Goal: Information Seeking & Learning: Find specific fact

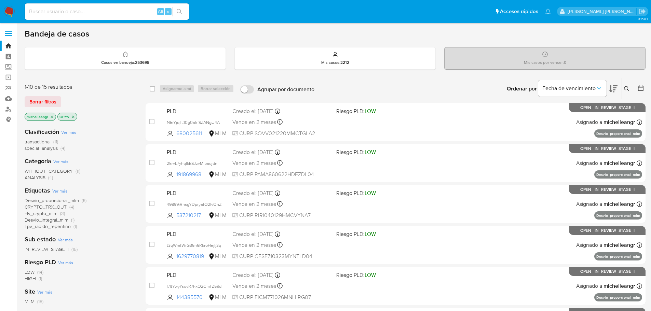
click at [52, 117] on icon "close-filter" at bounding box center [52, 117] width 4 height 4
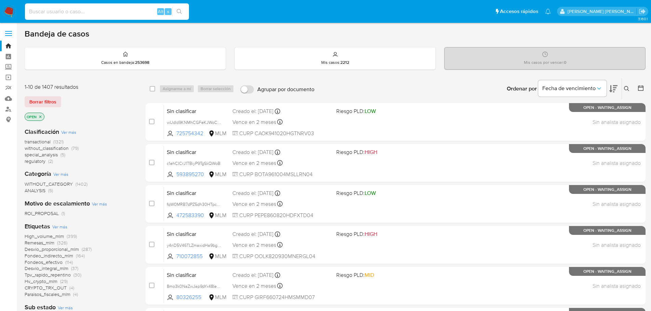
click at [62, 8] on input at bounding box center [107, 11] width 164 height 9
paste input "t3qWmtWrG35h6RkroHejIj3q"
type input "t3qWmtWrG35h6RkroHejIj3q"
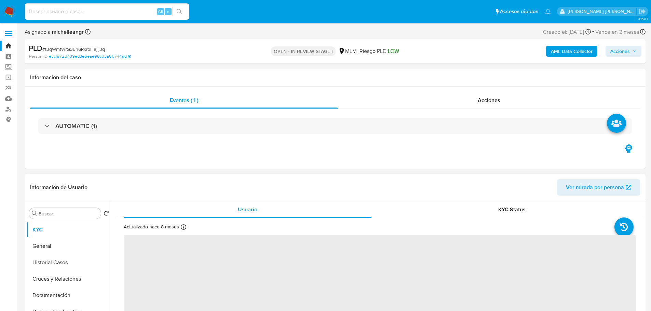
select select "10"
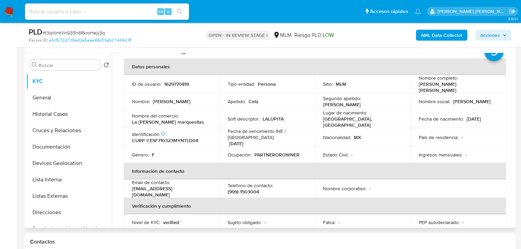
scroll to position [27, 0]
click at [281, 151] on p "PARTNEROROWNER" at bounding box center [276, 154] width 45 height 6
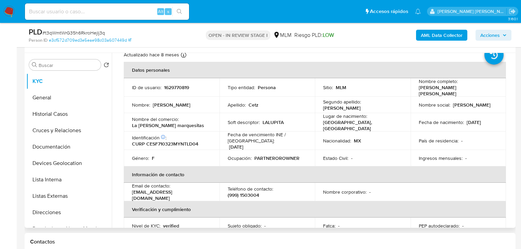
scroll to position [21, 0]
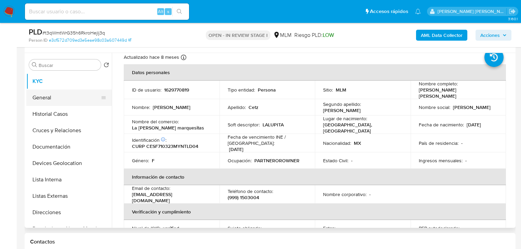
click at [63, 98] on button "General" at bounding box center [66, 98] width 80 height 16
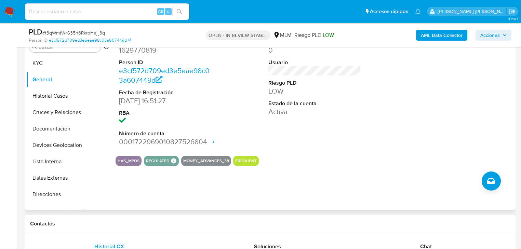
scroll to position [152, 0]
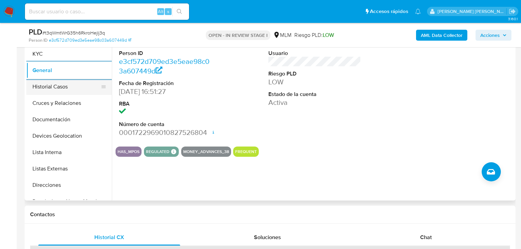
click at [46, 88] on button "Historial Casos" at bounding box center [66, 87] width 80 height 16
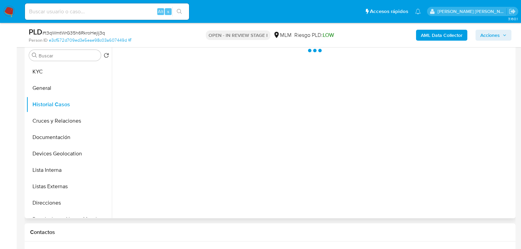
scroll to position [124, 0]
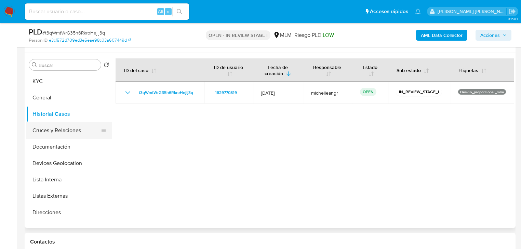
click at [55, 134] on button "Cruces y Relaciones" at bounding box center [66, 130] width 80 height 16
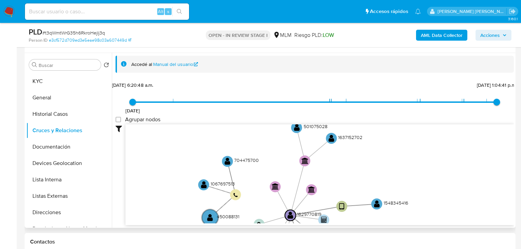
drag, startPoint x: 274, startPoint y: 154, endPoint x: 256, endPoint y: 206, distance: 55.8
click at [256, 206] on icon "user-1548345416  1548345416 user-1629770819  1629770819 device-6552869f6364ae…" at bounding box center [319, 173] width 388 height 99
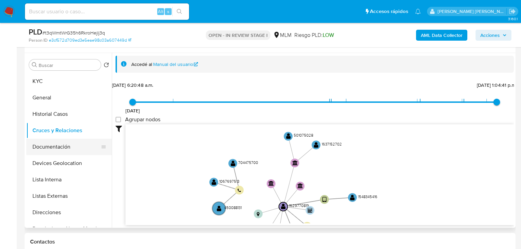
click at [77, 148] on button "Documentación" at bounding box center [66, 147] width 80 height 16
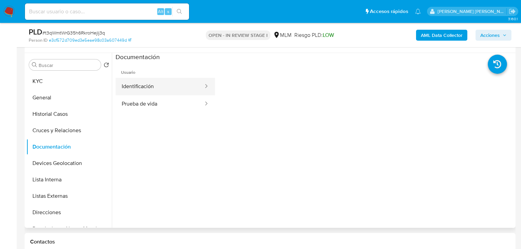
click at [166, 84] on button "Identificación" at bounding box center [160, 86] width 89 height 17
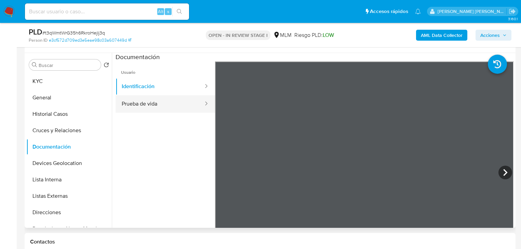
drag, startPoint x: 157, startPoint y: 104, endPoint x: 189, endPoint y: 106, distance: 32.2
click at [157, 104] on button "Prueba de vida" at bounding box center [160, 103] width 89 height 17
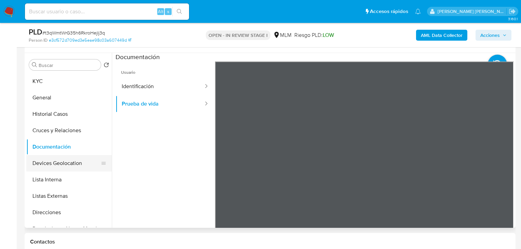
click at [59, 166] on button "Devices Geolocation" at bounding box center [66, 163] width 80 height 16
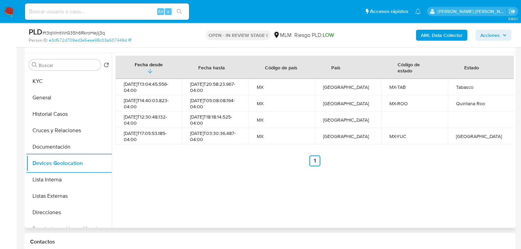
drag, startPoint x: 70, startPoint y: 191, endPoint x: 113, endPoint y: 182, distance: 43.4
click at [70, 191] on button "Listas Externas" at bounding box center [68, 196] width 85 height 16
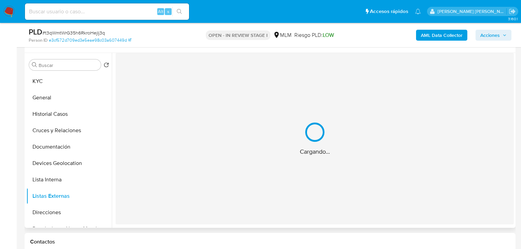
click at [220, 159] on div "Cargando..." at bounding box center [315, 139] width 398 height 172
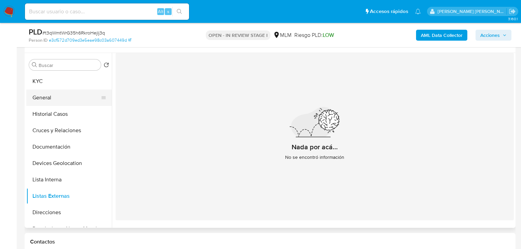
click at [58, 90] on button "General" at bounding box center [66, 98] width 80 height 16
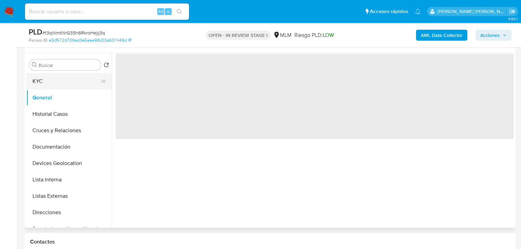
click at [56, 87] on button "KYC" at bounding box center [66, 81] width 80 height 16
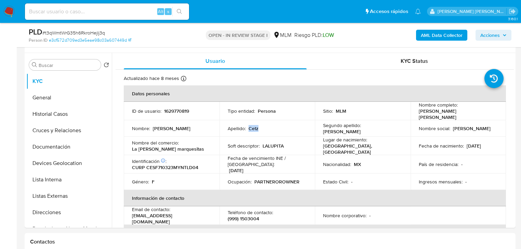
drag, startPoint x: 249, startPoint y: 126, endPoint x: 256, endPoint y: 127, distance: 7.9
click at [256, 127] on p "Cetz" at bounding box center [254, 128] width 10 height 6
drag, startPoint x: 135, startPoint y: 146, endPoint x: 184, endPoint y: 147, distance: 48.2
click at [184, 147] on div "Nombre del comercio : La Lupita marquesitas" at bounding box center [171, 146] width 79 height 12
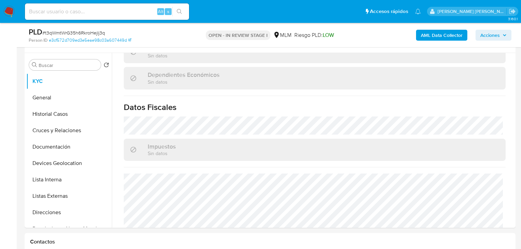
scroll to position [410, 0]
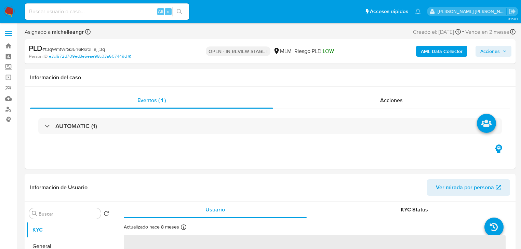
select select "10"
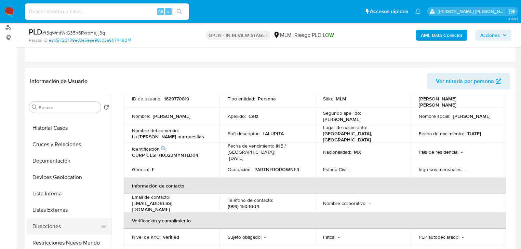
scroll to position [55, 0]
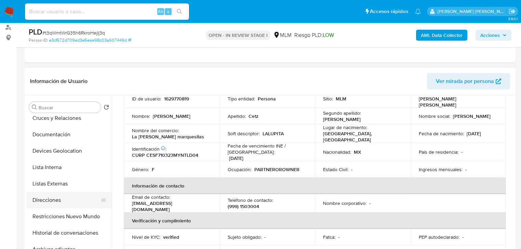
click at [55, 199] on button "Direcciones" at bounding box center [66, 200] width 80 height 16
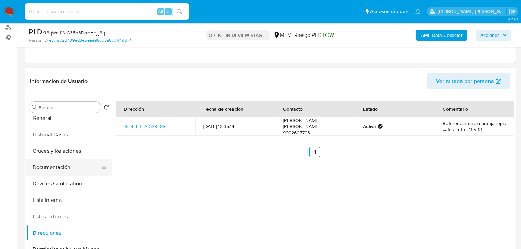
scroll to position [0, 0]
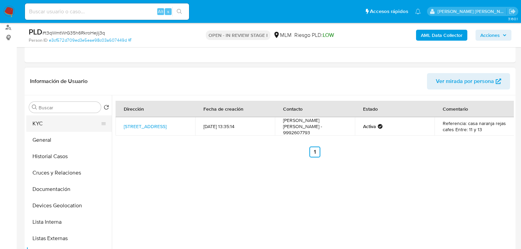
click at [50, 127] on button "KYC" at bounding box center [66, 124] width 80 height 16
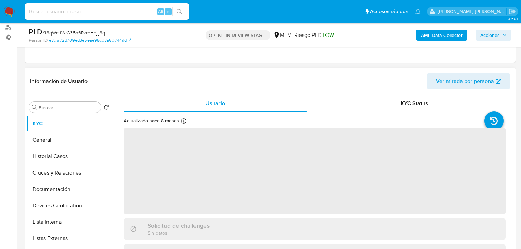
scroll to position [27, 0]
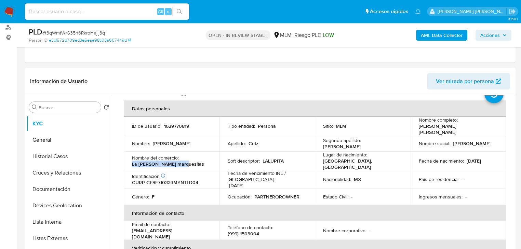
drag, startPoint x: 180, startPoint y: 162, endPoint x: 148, endPoint y: 94, distance: 75.1
click at [127, 162] on td "Nombre del comercio : La Lupita marquesitas" at bounding box center [172, 161] width 96 height 18
copy p "La Lupita marquesitas"
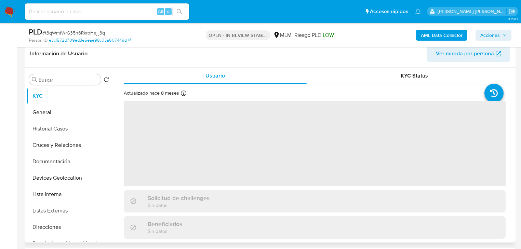
scroll to position [137, 0]
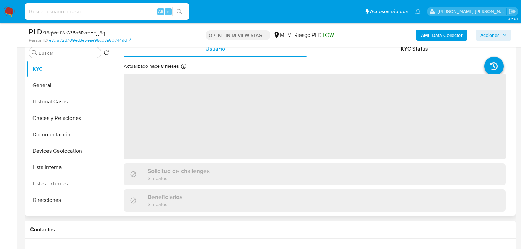
select select "10"
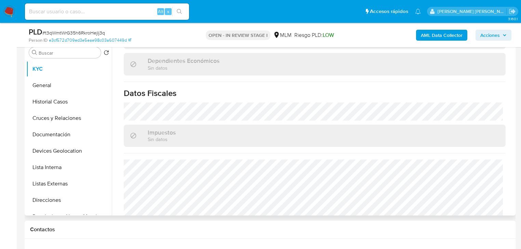
scroll to position [410, 0]
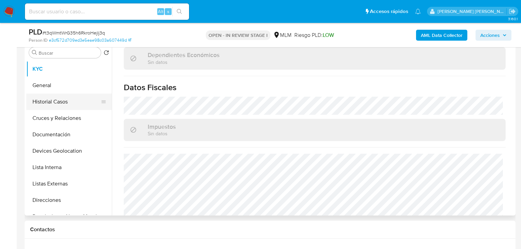
click at [88, 108] on button "Historial Casos" at bounding box center [66, 102] width 80 height 16
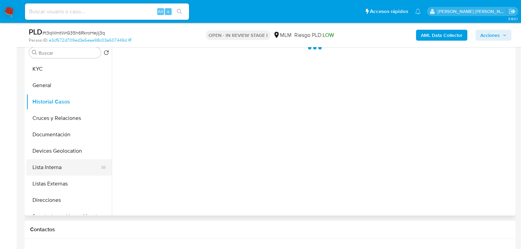
drag, startPoint x: 73, startPoint y: 161, endPoint x: 68, endPoint y: 180, distance: 19.2
click at [73, 162] on button "Lista Interna" at bounding box center [68, 167] width 85 height 16
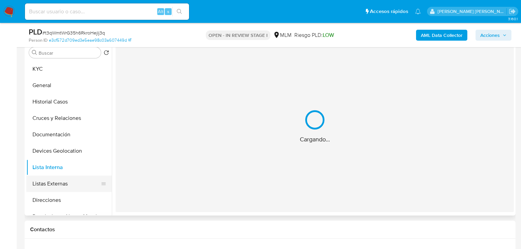
click at [64, 188] on button "Listas Externas" at bounding box center [66, 184] width 80 height 16
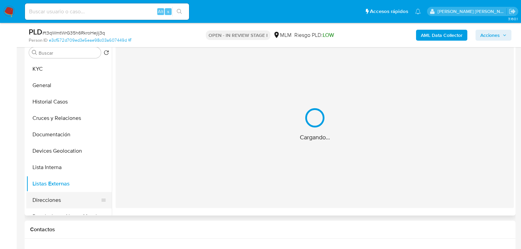
click at [62, 202] on button "Direcciones" at bounding box center [66, 200] width 80 height 16
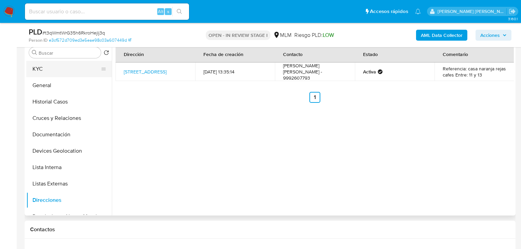
click at [48, 61] on button "KYC" at bounding box center [66, 69] width 80 height 16
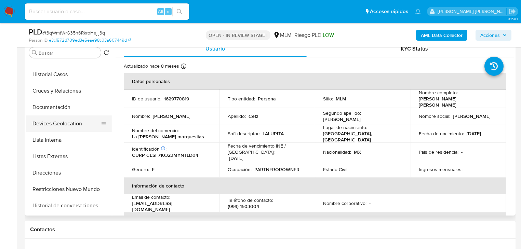
scroll to position [82, 0]
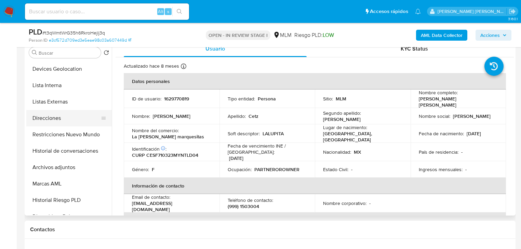
click at [54, 121] on button "Direcciones" at bounding box center [66, 118] width 80 height 16
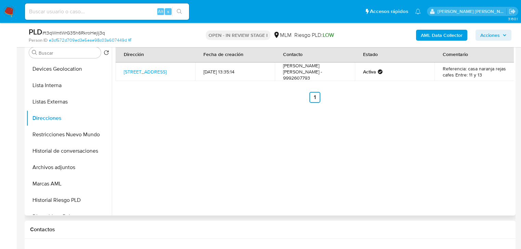
scroll to position [0, 0]
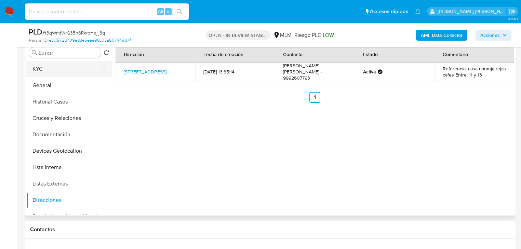
click at [51, 74] on button "KYC" at bounding box center [66, 69] width 80 height 16
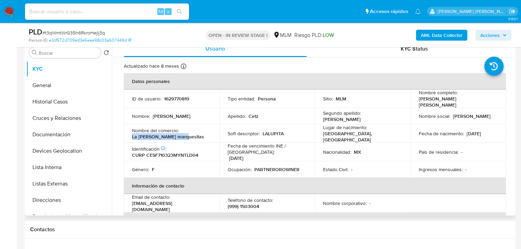
drag, startPoint x: 132, startPoint y: 135, endPoint x: 179, endPoint y: 137, distance: 47.2
click at [179, 137] on td "Nombre del comercio : La Lupita marquesitas" at bounding box center [172, 133] width 96 height 18
drag, startPoint x: 190, startPoint y: 204, endPoint x: 141, endPoint y: 179, distance: 55.2
click at [130, 204] on td "Email de contacto : lupitacetzsalas@gmail.com" at bounding box center [172, 203] width 96 height 18
copy p "lupitacetzsalas@gmail.com"
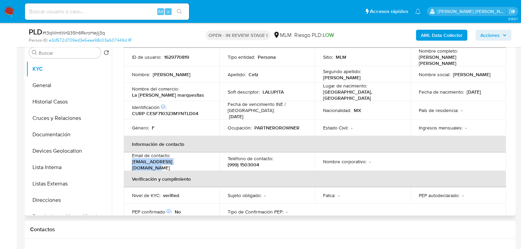
scroll to position [82, 0]
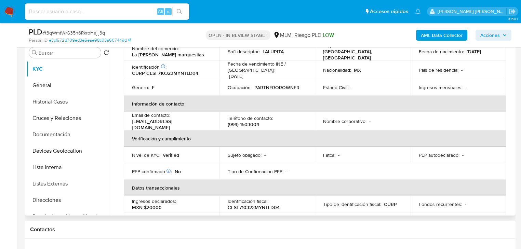
click at [251, 121] on p "(999) 1503004" at bounding box center [243, 124] width 31 height 6
copy p "1503004"
drag, startPoint x: 199, startPoint y: 119, endPoint x: 126, endPoint y: 117, distance: 72.8
click at [126, 117] on td "Email de contacto : lupitacetzsalas@gmail.com" at bounding box center [172, 121] width 96 height 18
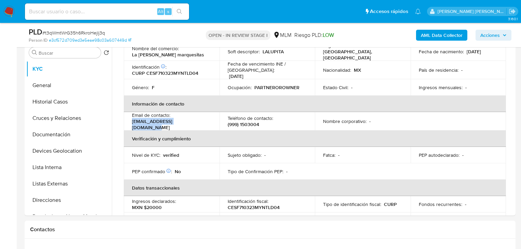
copy p "lupitacetzsalas@gmail.com"
click at [245, 121] on p "(999) 1503004" at bounding box center [243, 124] width 31 height 6
copy p "1503004"
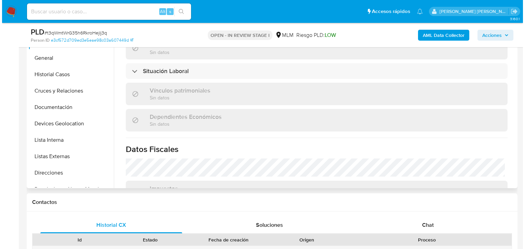
scroll to position [295, 0]
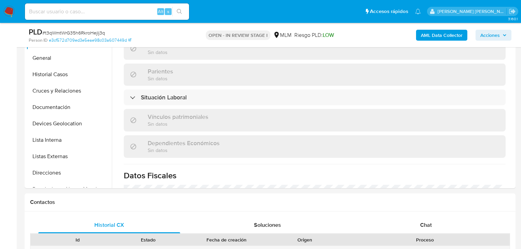
click at [428, 30] on b "AML Data Collector" at bounding box center [442, 35] width 42 height 11
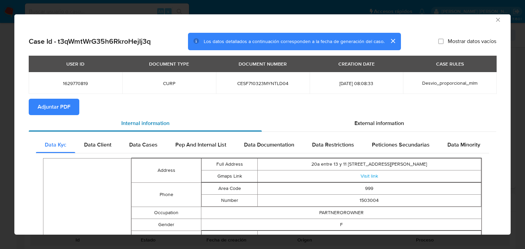
scroll to position [0, 0]
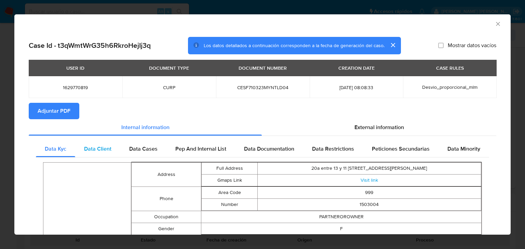
click at [93, 150] on span "Data Client" at bounding box center [97, 149] width 27 height 8
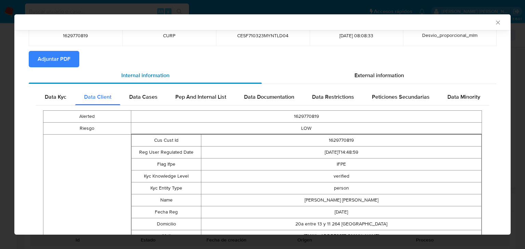
scroll to position [25, 0]
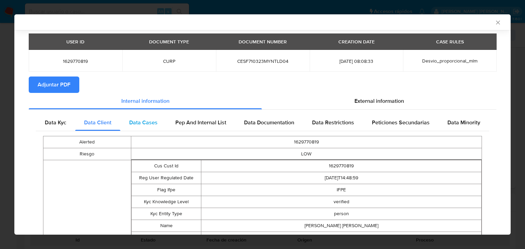
click at [146, 119] on span "Data Cases" at bounding box center [143, 123] width 28 height 8
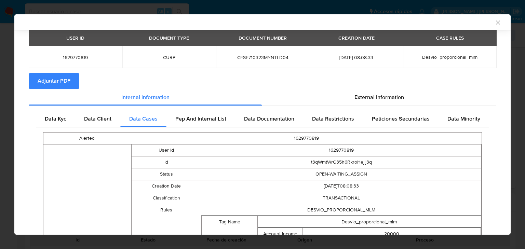
scroll to position [0, 0]
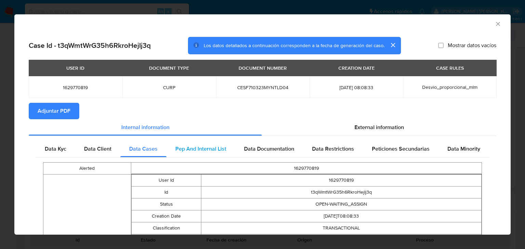
click at [194, 141] on div "Pep And Internal List" at bounding box center [200, 149] width 69 height 16
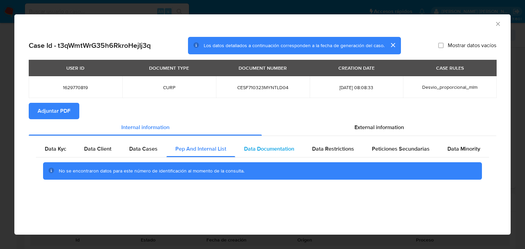
click at [268, 149] on span "Data Documentation" at bounding box center [269, 149] width 50 height 8
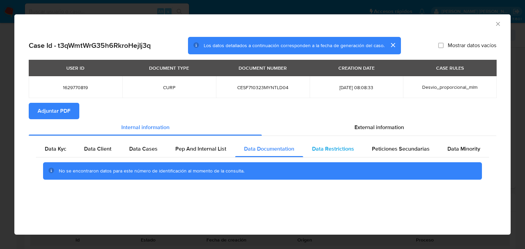
click at [347, 149] on span "Data Restrictions" at bounding box center [333, 149] width 42 height 8
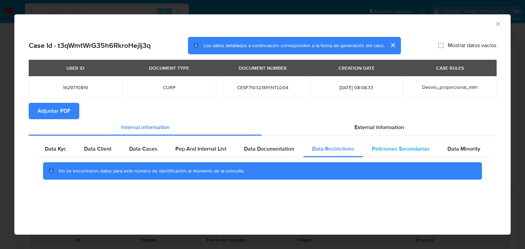
click at [381, 146] on span "Peticiones Secundarias" at bounding box center [401, 149] width 58 height 8
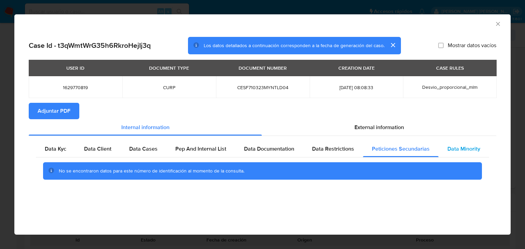
click at [471, 149] on span "Data Minority" at bounding box center [464, 149] width 33 height 8
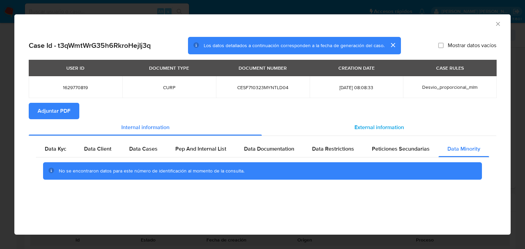
click at [386, 131] on span "External information" at bounding box center [380, 127] width 50 height 8
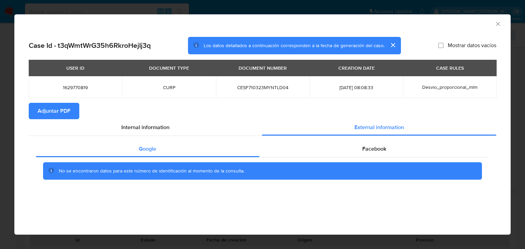
click at [41, 109] on span "Adjuntar PDF" at bounding box center [54, 111] width 33 height 15
